Goal: Entertainment & Leisure: Consume media (video, audio)

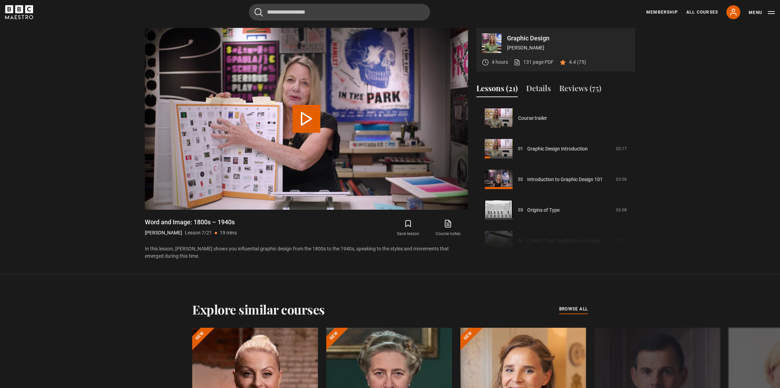
scroll to position [184, 0]
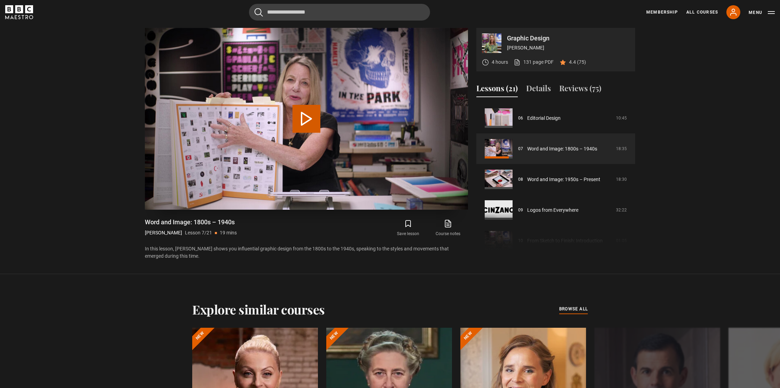
click at [306, 120] on button "Play Lesson Word and Image: 1800s – 1940s" at bounding box center [306, 119] width 28 height 28
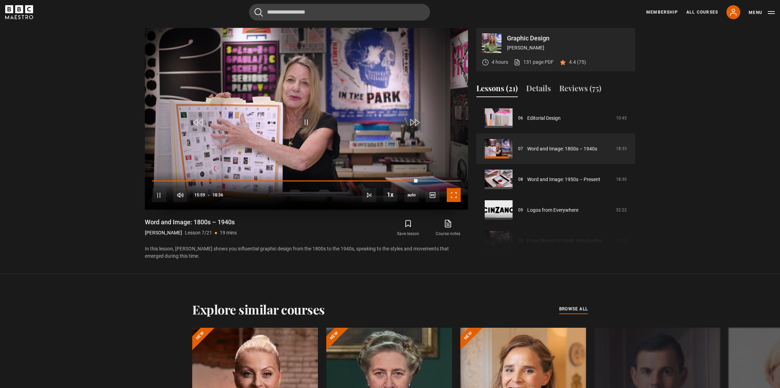
click at [454, 196] on span "Video Player" at bounding box center [454, 195] width 14 height 14
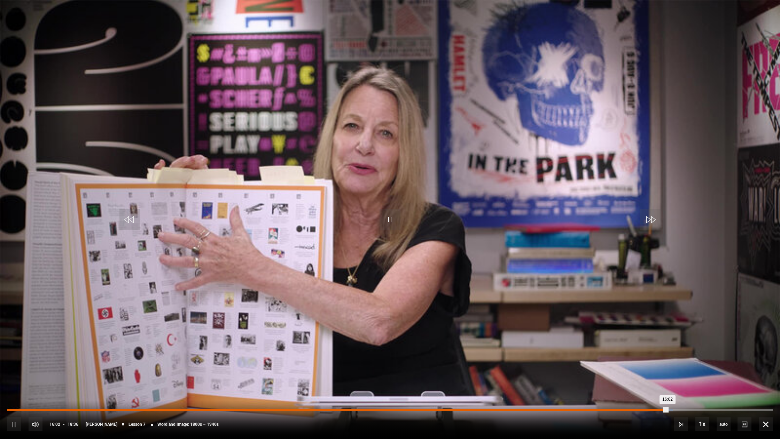
click at [648, 388] on div "Loaded : 86.92% 15:34 16:02" at bounding box center [389, 410] width 765 height 2
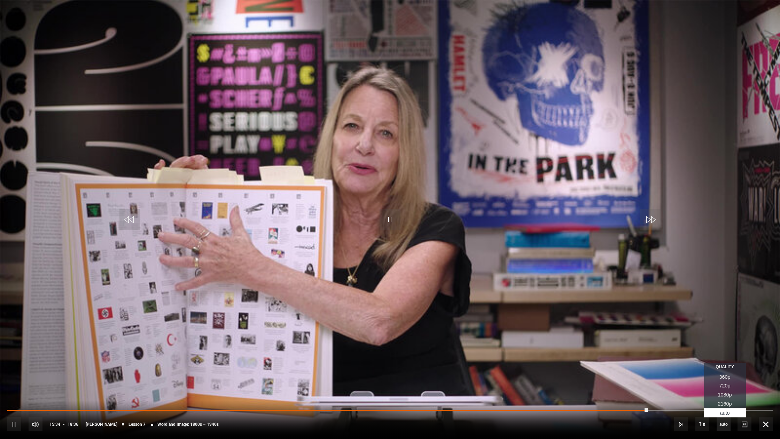
drag, startPoint x: 727, startPoint y: 424, endPoint x: 726, endPoint y: 417, distance: 7.7
click at [727, 388] on span "auto" at bounding box center [724, 424] width 14 height 14
click at [731, 388] on span "1080p" at bounding box center [725, 395] width 14 height 6
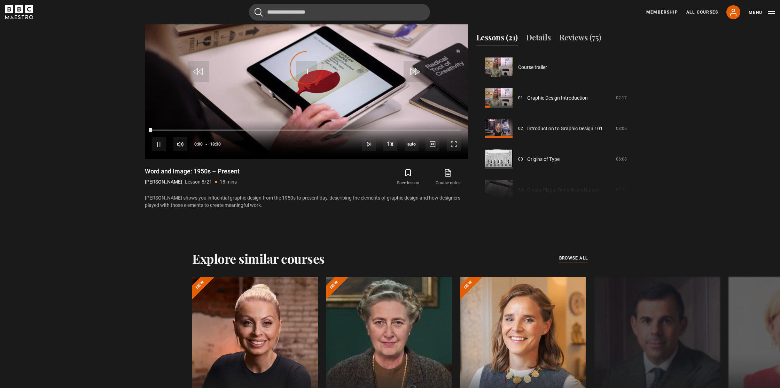
scroll to position [214, 0]
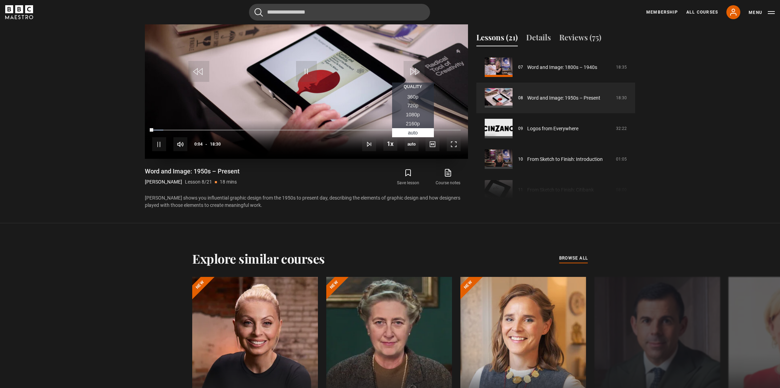
click at [413, 114] on span "1080p" at bounding box center [413, 115] width 14 height 6
drag, startPoint x: 152, startPoint y: 129, endPoint x: 197, endPoint y: 134, distance: 45.6
click at [136, 131] on section "Graphic Design [PERSON_NAME] 4 hours 131 page PDF (opens in new tab) 4.4 (75) V…" at bounding box center [390, 87] width 780 height 274
click at [455, 143] on span "Video Player" at bounding box center [454, 145] width 14 height 14
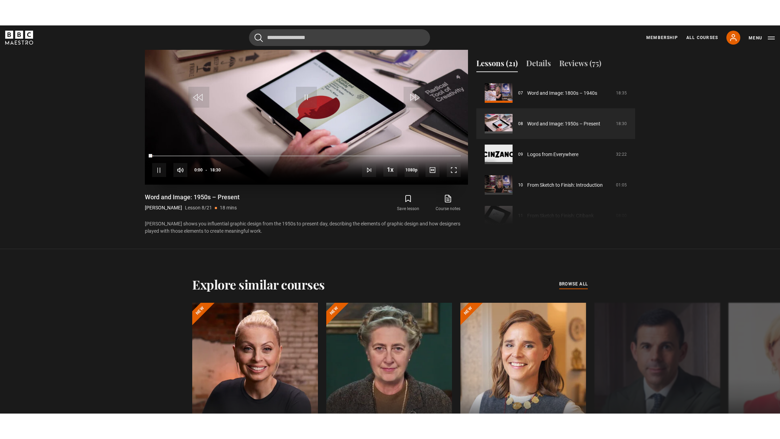
scroll to position [419, 0]
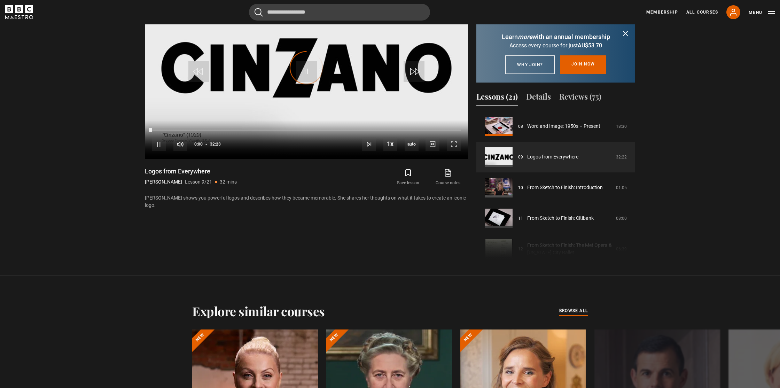
scroll to position [245, 0]
click at [452, 146] on span "Video Player" at bounding box center [454, 144] width 14 height 14
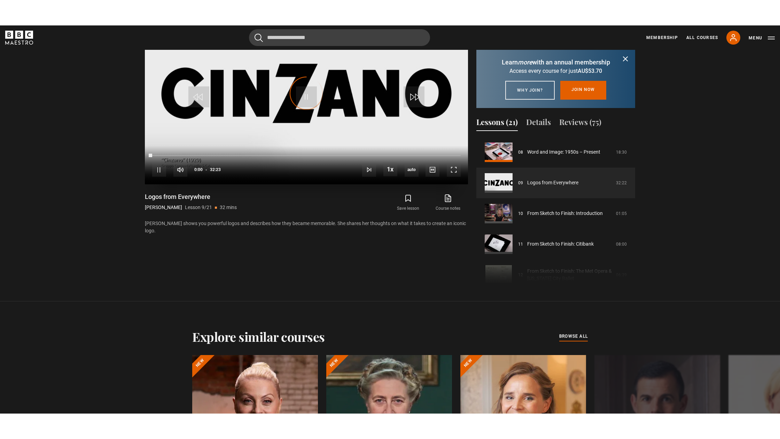
scroll to position [419, 0]
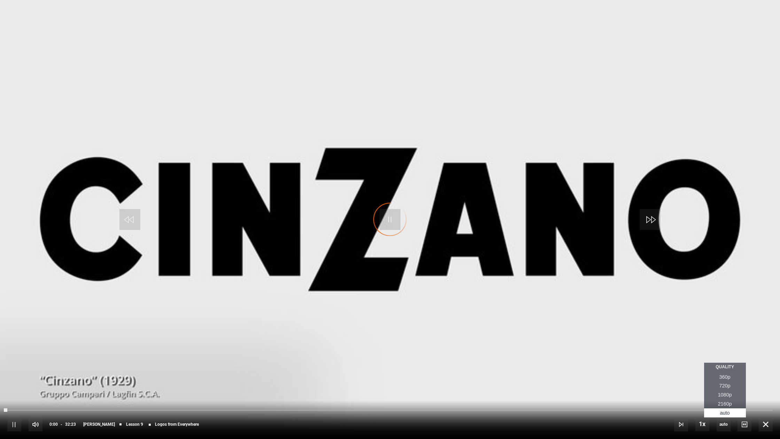
click at [722, 388] on span "1080p" at bounding box center [725, 395] width 14 height 6
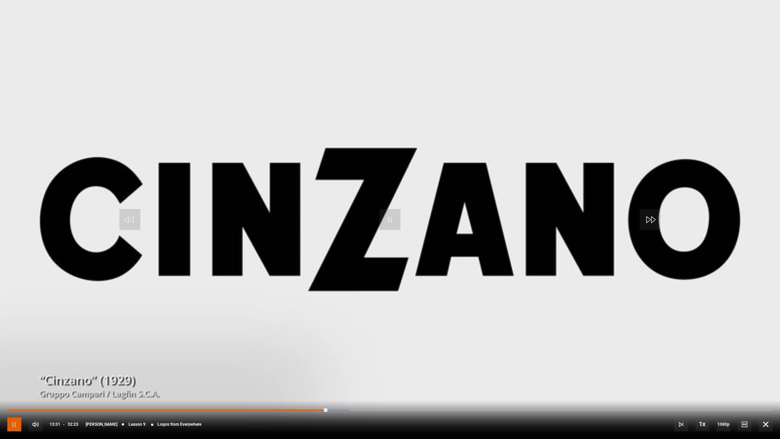
click at [11, 388] on span "Video Player" at bounding box center [14, 424] width 14 height 14
